Goal: Complete application form: Complete application form

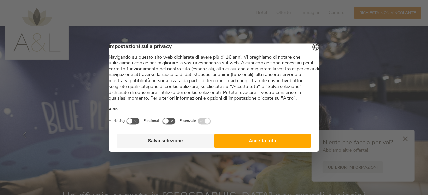
click at [251, 148] on button "Accetta tutti" at bounding box center [262, 140] width 97 height 13
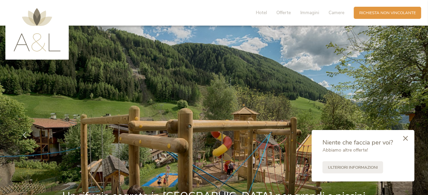
click at [407, 139] on icon at bounding box center [405, 138] width 5 height 5
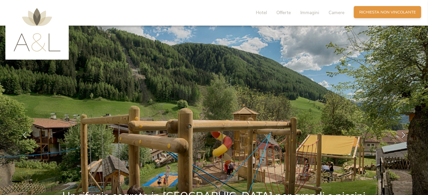
click at [376, 11] on span "Richiesta non vincolante" at bounding box center [387, 12] width 57 height 6
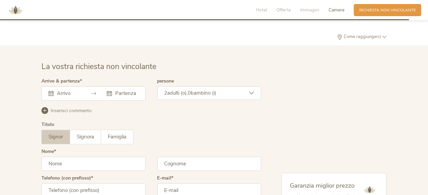
scroll to position [1625, 0]
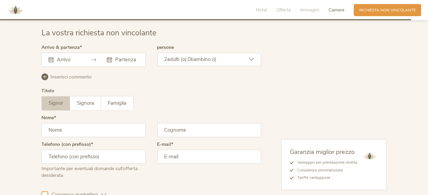
click at [65, 61] on input "text" at bounding box center [67, 59] width 25 height 7
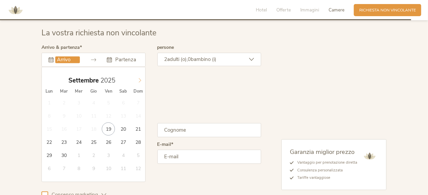
click at [137, 82] on icon at bounding box center [139, 80] width 5 height 5
type input "[DATE]"
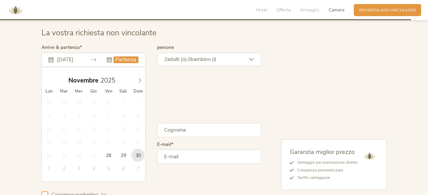
type input "[DATE]"
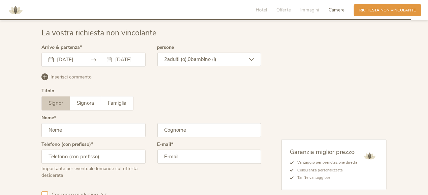
scroll to position [0, 5]
click at [217, 56] on span "bambino (i)" at bounding box center [204, 59] width 26 height 7
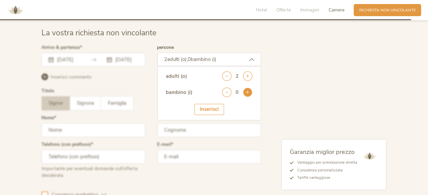
click at [246, 93] on icon at bounding box center [247, 92] width 9 height 9
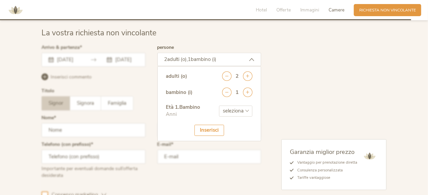
click at [237, 110] on select "seleziona 0 1 2 3 4 5 6 7 8 9 10 11 12 13 14 15 16 17" at bounding box center [235, 110] width 33 height 11
select select "4"
click at [219, 105] on select "seleziona 0 1 2 3 4 5 6 7 8 9 10 11 12 13 14 15 16 17" at bounding box center [235, 110] width 33 height 11
click at [205, 129] on div "Inserisci" at bounding box center [209, 130] width 30 height 11
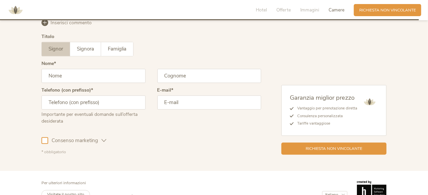
scroll to position [1692, 0]
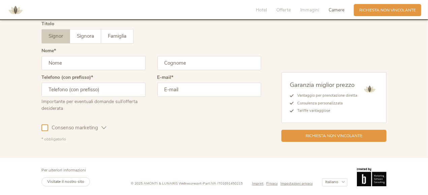
click at [88, 62] on input "text" at bounding box center [93, 63] width 104 height 14
type input "[PERSON_NAME]"
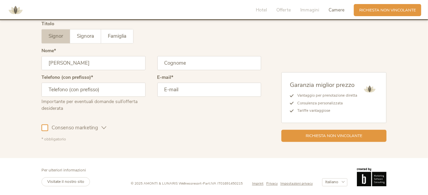
click at [174, 62] on input "text" at bounding box center [209, 63] width 104 height 14
type input "[PERSON_NAME]"
click at [65, 90] on input "text" at bounding box center [93, 90] width 104 height 14
type input "[PHONE_NUMBER]"
click at [180, 92] on input "email" at bounding box center [209, 90] width 104 height 14
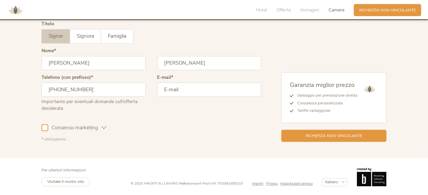
paste input "[EMAIL_ADDRESS][DOMAIN_NAME]"
type input "[EMAIL_ADDRESS][DOMAIN_NAME]"
click at [45, 128] on div at bounding box center [44, 127] width 7 height 7
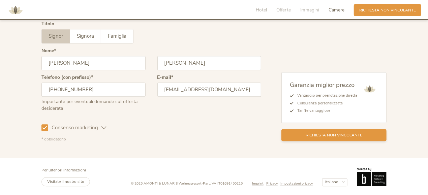
click at [336, 134] on span "Richiesta non vincolante" at bounding box center [333, 135] width 57 height 6
